Goal: Task Accomplishment & Management: Complete application form

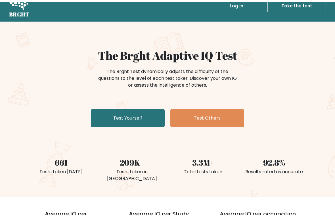
scroll to position [12, 0]
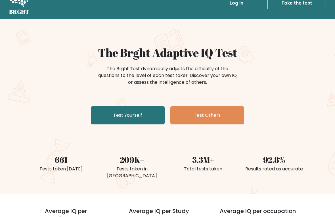
click at [131, 115] on link "Test Yourself" at bounding box center [128, 115] width 74 height 18
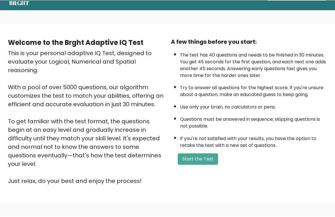
scroll to position [22, 0]
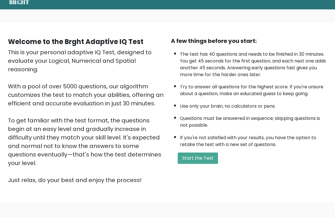
click at [205, 164] on button "Start the Test" at bounding box center [198, 157] width 40 height 11
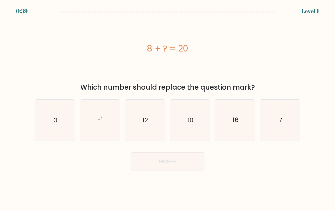
click at [149, 128] on icon "12" at bounding box center [145, 120] width 40 height 40
click at [168, 108] on input "c. 12" at bounding box center [168, 106] width 0 height 3
radio input "true"
click at [183, 161] on button "Next" at bounding box center [168, 161] width 74 height 18
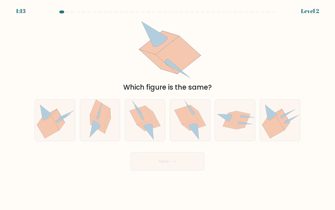
click at [200, 125] on icon at bounding box center [194, 125] width 24 height 11
click at [168, 108] on input "d." at bounding box center [168, 106] width 0 height 3
radio input "true"
click at [191, 159] on button "Next" at bounding box center [168, 161] width 74 height 18
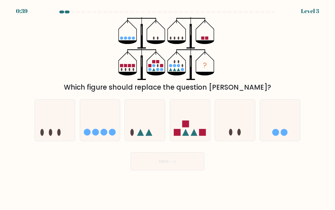
click at [101, 122] on icon at bounding box center [100, 119] width 40 height 33
click at [168, 108] on input "b." at bounding box center [168, 106] width 0 height 3
radio input "true"
click at [171, 160] on icon at bounding box center [173, 161] width 8 height 3
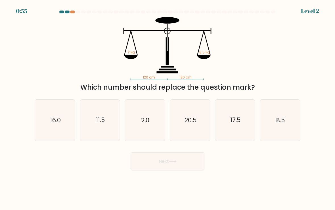
click at [285, 120] on icon "8.5" at bounding box center [280, 120] width 40 height 40
click at [168, 108] on input "f. 8.5" at bounding box center [168, 106] width 0 height 3
radio input "true"
click at [182, 170] on button "Next" at bounding box center [168, 161] width 74 height 18
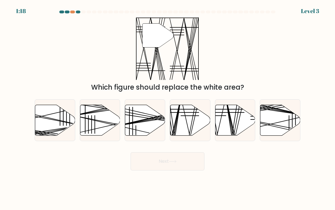
click at [237, 122] on icon at bounding box center [235, 120] width 40 height 31
click at [168, 108] on input "e." at bounding box center [168, 106] width 0 height 3
radio input "true"
click at [185, 161] on button "Next" at bounding box center [168, 161] width 74 height 18
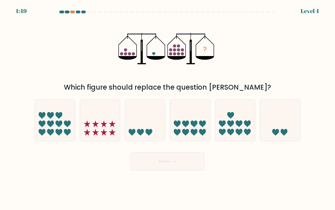
click at [285, 121] on icon at bounding box center [280, 119] width 40 height 33
click at [168, 108] on input "f." at bounding box center [168, 106] width 0 height 3
radio input "true"
click at [182, 164] on button "Next" at bounding box center [168, 161] width 74 height 18
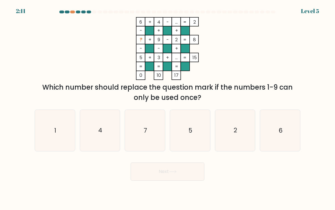
click at [59, 138] on icon "1" at bounding box center [55, 130] width 40 height 40
click at [168, 108] on input "a. 1" at bounding box center [168, 106] width 0 height 3
radio input "true"
click at [174, 173] on button "Next" at bounding box center [168, 171] width 74 height 18
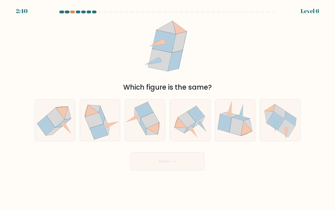
click at [195, 122] on icon at bounding box center [187, 119] width 18 height 16
click at [168, 108] on input "d." at bounding box center [168, 106] width 0 height 3
radio input "true"
click at [184, 161] on button "Next" at bounding box center [168, 161] width 74 height 18
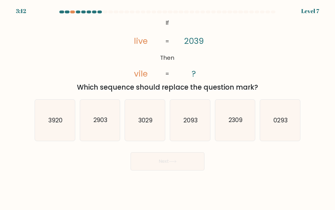
click at [146, 117] on text "3029" at bounding box center [145, 120] width 14 height 8
click at [168, 108] on input "c. 3029" at bounding box center [168, 106] width 0 height 3
radio input "true"
click at [175, 165] on button "Next" at bounding box center [168, 161] width 74 height 18
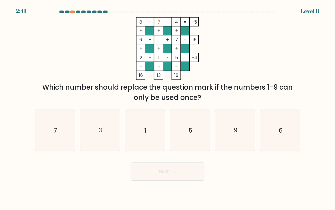
click at [239, 133] on icon "9" at bounding box center [235, 130] width 40 height 40
click at [168, 108] on input "e. 9" at bounding box center [168, 106] width 0 height 3
radio input "true"
click at [179, 177] on button "Next" at bounding box center [168, 171] width 74 height 18
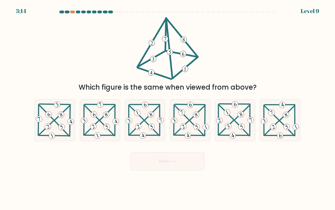
click at [195, 121] on icon at bounding box center [190, 120] width 40 height 39
click at [168, 108] on input "d." at bounding box center [168, 106] width 0 height 3
radio input "true"
click at [187, 164] on button "Next" at bounding box center [168, 161] width 74 height 18
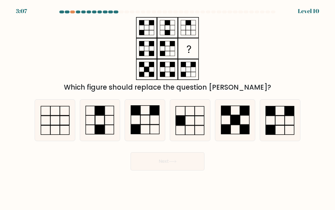
click at [102, 129] on rect at bounding box center [99, 129] width 9 height 9
click at [168, 108] on input "b." at bounding box center [168, 106] width 0 height 3
radio input "true"
click at [179, 163] on button "Next" at bounding box center [168, 161] width 74 height 18
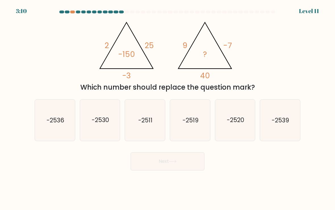
click at [236, 127] on icon "-2520" at bounding box center [235, 120] width 40 height 40
click at [168, 108] on input "e. -2520" at bounding box center [168, 106] width 0 height 3
radio input "true"
click at [186, 161] on button "Next" at bounding box center [168, 161] width 74 height 18
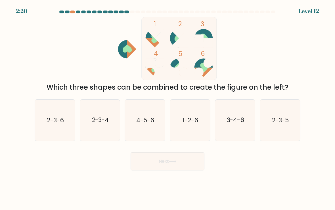
click at [156, 127] on icon "4-5-6" at bounding box center [145, 120] width 40 height 40
click at [168, 108] on input "c. 4-5-6" at bounding box center [168, 106] width 0 height 3
radio input "true"
click at [167, 163] on button "Next" at bounding box center [168, 161] width 74 height 18
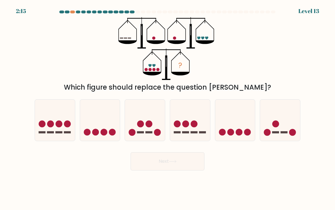
click at [105, 135] on circle at bounding box center [104, 132] width 7 height 7
click at [168, 108] on input "b." at bounding box center [168, 106] width 0 height 3
radio input "true"
click at [153, 165] on button "Next" at bounding box center [168, 161] width 74 height 18
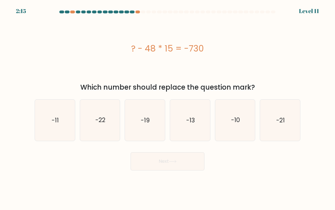
click at [236, 120] on text "-10" at bounding box center [235, 120] width 9 height 8
click at [168, 108] on input "e. -10" at bounding box center [168, 106] width 0 height 3
radio input "true"
click at [180, 163] on button "Next" at bounding box center [168, 161] width 74 height 18
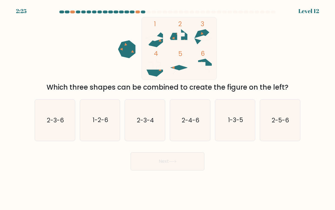
click at [239, 123] on text "1-3-5" at bounding box center [235, 120] width 15 height 8
click at [168, 108] on input "e. 1-3-5" at bounding box center [168, 106] width 0 height 3
radio input "true"
click at [186, 160] on button "Next" at bounding box center [168, 161] width 74 height 18
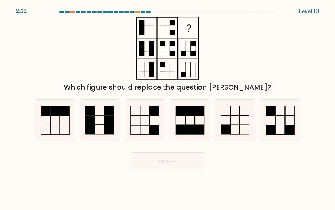
click at [147, 125] on rect at bounding box center [144, 129] width 9 height 9
click at [168, 108] on input "c." at bounding box center [168, 106] width 0 height 3
radio input "true"
click at [170, 161] on button "Next" at bounding box center [168, 161] width 74 height 18
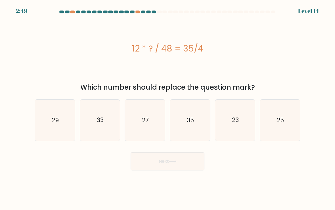
click at [190, 126] on icon "35" at bounding box center [190, 120] width 40 height 40
click at [168, 108] on input "d. 35" at bounding box center [168, 106] width 0 height 3
radio input "true"
click at [182, 159] on button "Next" at bounding box center [168, 161] width 74 height 18
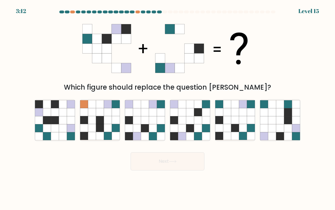
click at [147, 119] on icon at bounding box center [145, 120] width 8 height 8
click at [168, 108] on input "c." at bounding box center [168, 106] width 0 height 3
radio input "true"
click at [168, 162] on button "Next" at bounding box center [168, 161] width 74 height 18
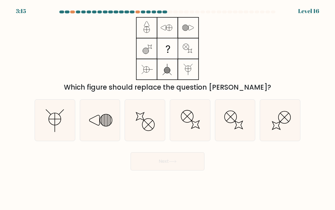
click at [149, 119] on icon at bounding box center [145, 120] width 40 height 40
click at [168, 108] on input "c." at bounding box center [168, 106] width 0 height 3
radio input "true"
click at [170, 169] on button "Next" at bounding box center [168, 161] width 74 height 18
click at [191, 162] on button "Next" at bounding box center [168, 161] width 74 height 18
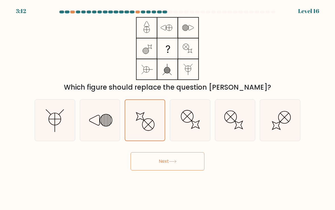
click at [179, 164] on button "Next" at bounding box center [168, 161] width 74 height 18
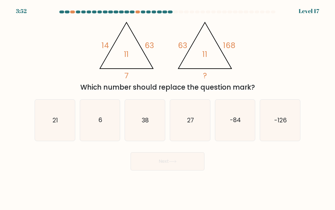
click at [136, 14] on div at bounding box center [167, 13] width 273 height 5
click at [135, 12] on div at bounding box center [132, 12] width 5 height 3
click at [66, 129] on icon "21" at bounding box center [55, 120] width 40 height 40
click at [168, 108] on input "a. 21" at bounding box center [168, 106] width 0 height 3
radio input "true"
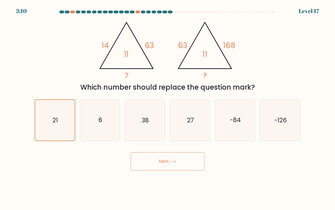
click at [157, 166] on button "Next" at bounding box center [168, 161] width 74 height 18
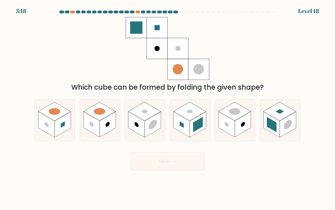
click at [282, 114] on rect at bounding box center [280, 111] width 32 height 19
click at [168, 108] on input "f." at bounding box center [168, 106] width 0 height 3
radio input "true"
click at [178, 162] on button "Next" at bounding box center [168, 161] width 74 height 18
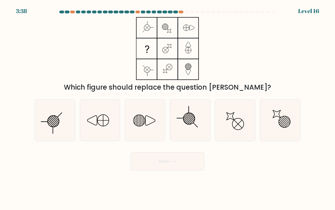
click at [200, 137] on icon at bounding box center [190, 120] width 40 height 40
click at [168, 108] on input "d." at bounding box center [168, 106] width 0 height 3
radio input "true"
click at [177, 164] on button "Next" at bounding box center [168, 161] width 74 height 18
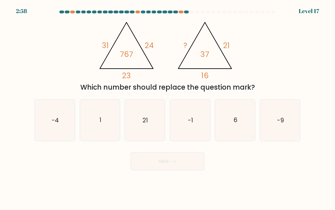
click at [110, 128] on icon "1" at bounding box center [100, 120] width 40 height 40
click at [168, 108] on input "b. 1" at bounding box center [168, 106] width 0 height 3
radio input "true"
click at [173, 168] on button "Next" at bounding box center [168, 161] width 74 height 18
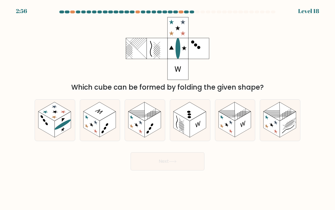
click at [149, 135] on icon at bounding box center [145, 119] width 40 height 41
click at [168, 108] on input "c." at bounding box center [168, 106] width 0 height 3
radio input "true"
click at [174, 160] on icon at bounding box center [173, 161] width 8 height 3
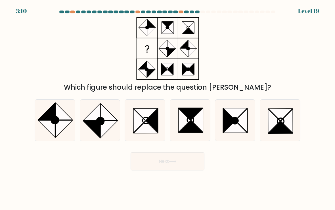
click at [289, 117] on icon at bounding box center [287, 121] width 12 height 24
click at [168, 108] on input "f." at bounding box center [168, 106] width 0 height 3
radio input "true"
click at [189, 160] on button "Next" at bounding box center [168, 161] width 74 height 18
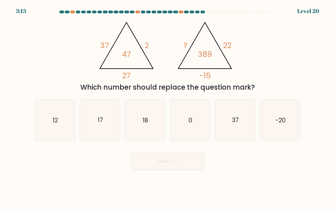
click at [105, 129] on icon "17" at bounding box center [100, 120] width 40 height 40
click at [168, 108] on input "b. 17" at bounding box center [168, 106] width 0 height 3
radio input "true"
click at [180, 159] on button "Next" at bounding box center [168, 161] width 74 height 18
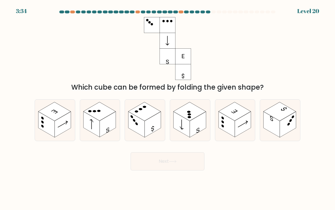
click at [58, 118] on rect at bounding box center [54, 111] width 32 height 19
click at [168, 108] on input "a." at bounding box center [168, 106] width 0 height 3
radio input "true"
click at [169, 165] on button "Next" at bounding box center [168, 161] width 74 height 18
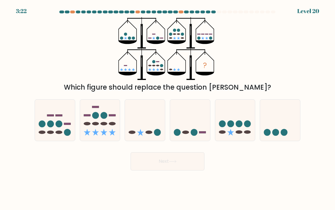
click at [86, 130] on icon at bounding box center [100, 119] width 40 height 33
click at [168, 108] on input "b." at bounding box center [168, 106] width 0 height 3
radio input "true"
click at [197, 163] on button "Next" at bounding box center [168, 161] width 74 height 18
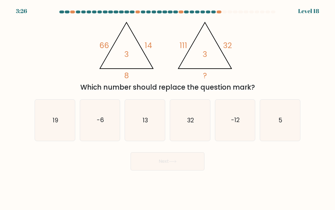
click at [282, 127] on icon "5" at bounding box center [280, 120] width 40 height 40
click at [168, 108] on input "f. 5" at bounding box center [168, 106] width 0 height 3
radio input "true"
click at [181, 160] on button "Next" at bounding box center [168, 161] width 74 height 18
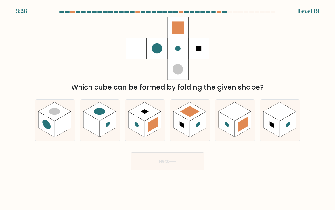
click at [44, 119] on rect at bounding box center [46, 124] width 16 height 26
click at [168, 108] on input "a." at bounding box center [168, 106] width 0 height 3
radio input "true"
click at [178, 167] on button "Next" at bounding box center [168, 161] width 74 height 18
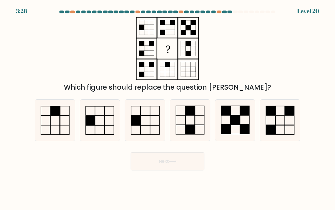
click at [189, 130] on rect at bounding box center [189, 129] width 9 height 9
click at [168, 108] on input "d." at bounding box center [168, 106] width 0 height 3
radio input "true"
click at [171, 162] on icon at bounding box center [173, 161] width 8 height 3
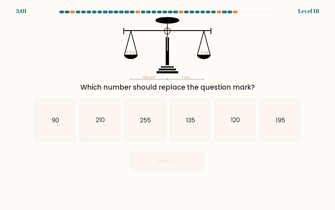
click at [326, 191] on body "3:01 Level 18" at bounding box center [167, 105] width 335 height 210
click at [286, 121] on icon "195" at bounding box center [280, 120] width 40 height 40
click at [168, 108] on input "f. 195" at bounding box center [168, 106] width 0 height 3
radio input "true"
click at [150, 164] on button "Next" at bounding box center [168, 161] width 74 height 18
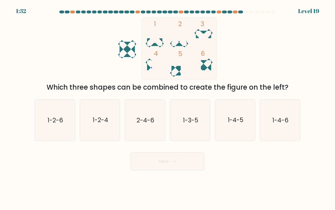
click at [141, 129] on icon "2-4-6" at bounding box center [145, 120] width 40 height 40
click at [168, 108] on input "c. 2-4-6" at bounding box center [168, 106] width 0 height 3
radio input "true"
click at [149, 163] on button "Next" at bounding box center [168, 161] width 74 height 18
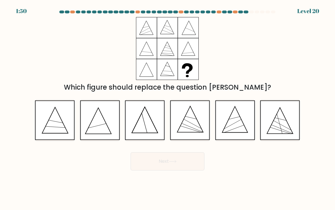
click at [101, 126] on icon at bounding box center [100, 120] width 40 height 40
click at [168, 108] on input "b." at bounding box center [168, 106] width 0 height 3
radio input "true"
click at [175, 161] on icon at bounding box center [173, 161] width 8 height 3
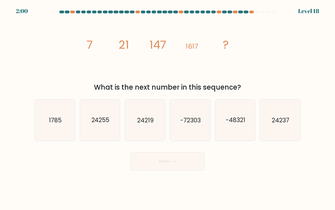
click at [108, 132] on icon "24255" at bounding box center [100, 120] width 40 height 40
click at [168, 108] on input "b. 24255" at bounding box center [168, 106] width 0 height 3
radio input "true"
click at [144, 164] on button "Next" at bounding box center [168, 161] width 74 height 18
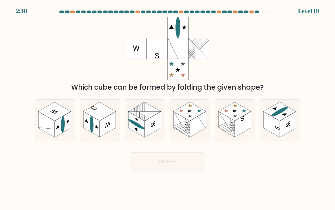
click at [181, 131] on rect at bounding box center [182, 124] width 16 height 26
click at [168, 108] on input "d." at bounding box center [168, 106] width 0 height 3
radio input "true"
click at [169, 169] on button "Next" at bounding box center [168, 161] width 74 height 18
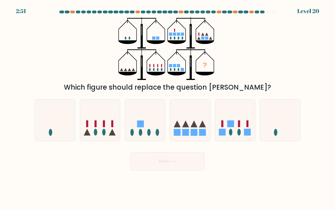
click at [182, 135] on icon at bounding box center [190, 119] width 40 height 33
click at [168, 108] on input "d." at bounding box center [168, 106] width 0 height 3
radio input "true"
click at [183, 168] on button "Next" at bounding box center [168, 161] width 74 height 18
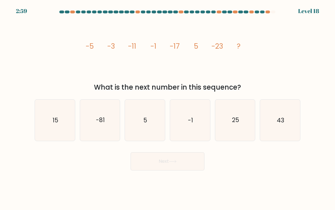
click at [55, 133] on icon "15" at bounding box center [55, 120] width 40 height 40
click at [168, 108] on input "a. 15" at bounding box center [168, 106] width 0 height 3
radio input "true"
click at [138, 164] on button "Next" at bounding box center [168, 161] width 74 height 18
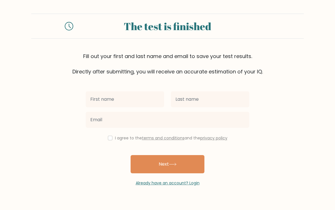
click at [118, 98] on input "text" at bounding box center [125, 99] width 78 height 16
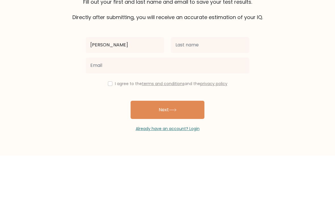
type input "[PERSON_NAME]"
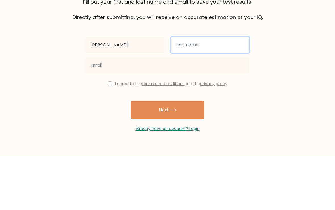
click at [215, 91] on input "text" at bounding box center [210, 99] width 78 height 16
type input "Reserva"
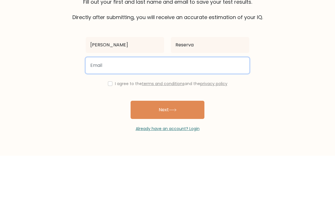
click at [186, 112] on input "email" at bounding box center [168, 120] width 164 height 16
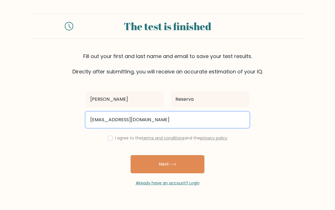
type input "julyan030801@gmail.com"
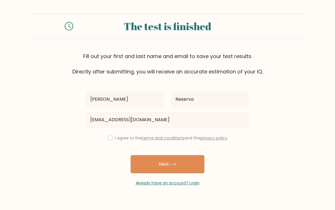
click at [110, 137] on input "checkbox" at bounding box center [110, 137] width 5 height 5
checkbox input "true"
click at [181, 168] on button "Next" at bounding box center [168, 164] width 74 height 18
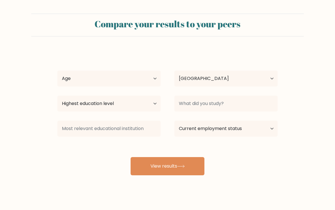
select select "PH"
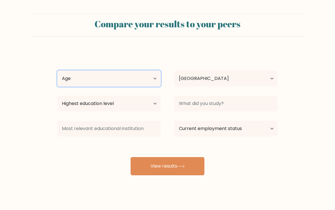
click at [143, 84] on select "Age Under [DEMOGRAPHIC_DATA] [DEMOGRAPHIC_DATA] [DEMOGRAPHIC_DATA] [DEMOGRAPHIC…" at bounding box center [108, 78] width 103 height 16
select select "18_24"
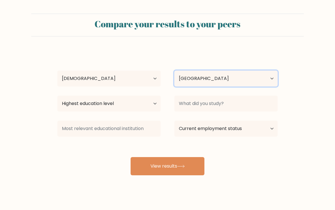
click at [223, 77] on select "Country [GEOGRAPHIC_DATA] [GEOGRAPHIC_DATA] [GEOGRAPHIC_DATA] [US_STATE] [GEOGR…" at bounding box center [225, 78] width 103 height 16
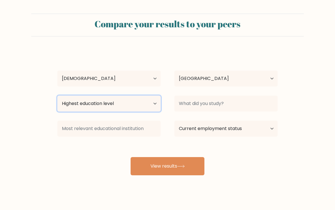
click at [152, 106] on select "Highest education level No schooling Primary Lower Secondary Upper Secondary Oc…" at bounding box center [108, 103] width 103 height 16
click at [152, 101] on select "Highest education level No schooling Primary Lower Secondary Upper Secondary Oc…" at bounding box center [108, 103] width 103 height 16
select select "bachelors_degree"
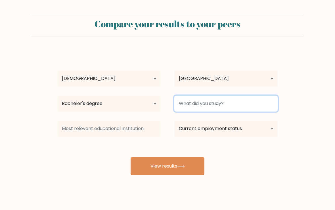
click at [219, 105] on input at bounding box center [225, 103] width 103 height 16
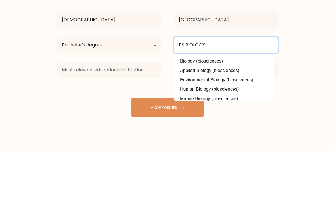
type input "BS BIOLOGY"
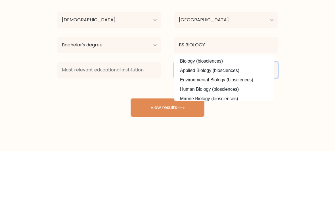
click at [205, 120] on select "Current employment status Employed Student Retired Other / prefer not to answer" at bounding box center [225, 128] width 103 height 16
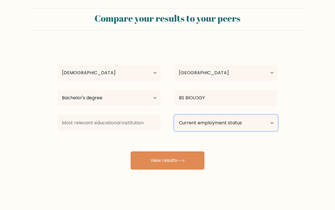
select select "other"
click at [192, 161] on button "View results" at bounding box center [168, 160] width 74 height 18
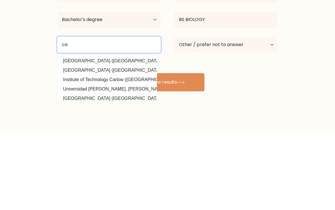
type input "c"
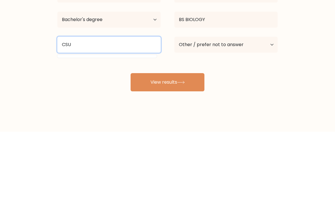
type input "CSU"
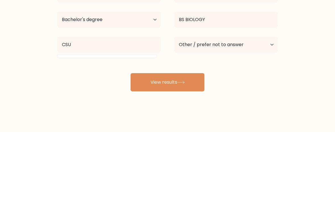
click at [192, 151] on button "View results" at bounding box center [168, 160] width 74 height 18
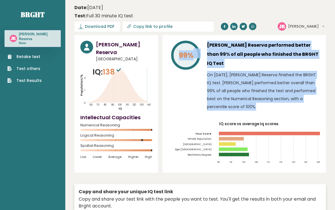
click at [183, 154] on icon "IQ score vs average Iq scores 88 94 100 106 112 118 124 130 136 Your Score Whol…" at bounding box center [244, 144] width 152 height 45
